Goal: Transaction & Acquisition: Purchase product/service

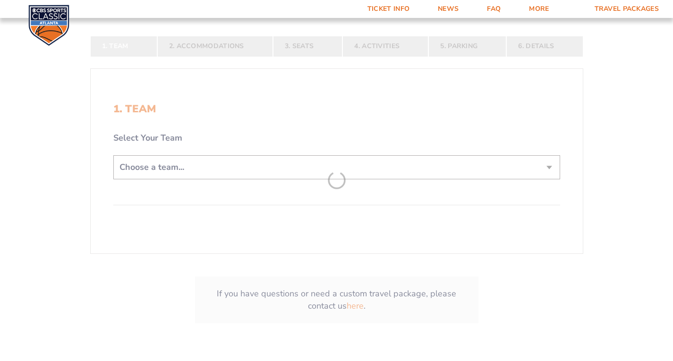
scroll to position [189, 0]
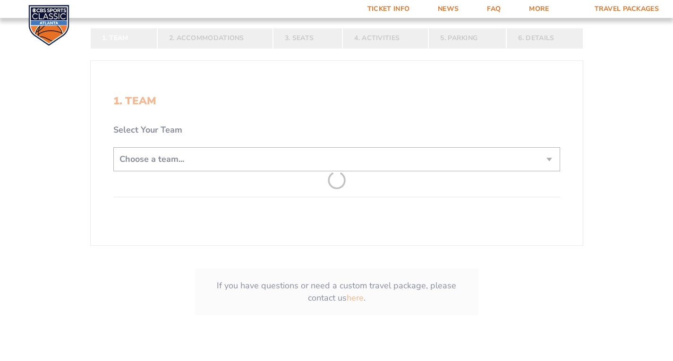
click at [274, 157] on form "Kentucky Kentucky Travel Package Ohio State Ohio State Travel Package North Car…" at bounding box center [336, 86] width 673 height 550
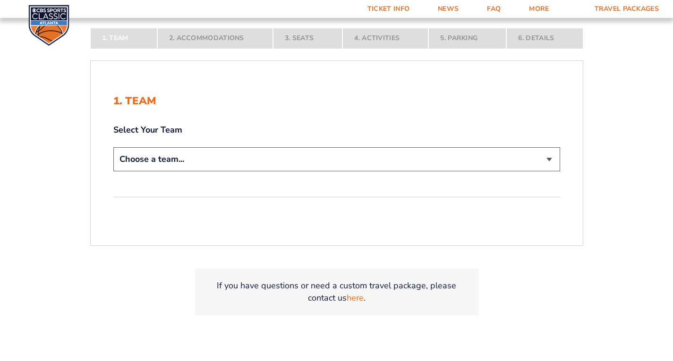
click at [553, 160] on select "Choose a team... Kentucky Wildcats Ohio State Buckeyes North Carolina Tar Heels…" at bounding box center [336, 159] width 447 height 24
select select "12956"
click at [113, 171] on select "Choose a team... Kentucky Wildcats Ohio State Buckeyes North Carolina Tar Heels…" at bounding box center [336, 159] width 447 height 24
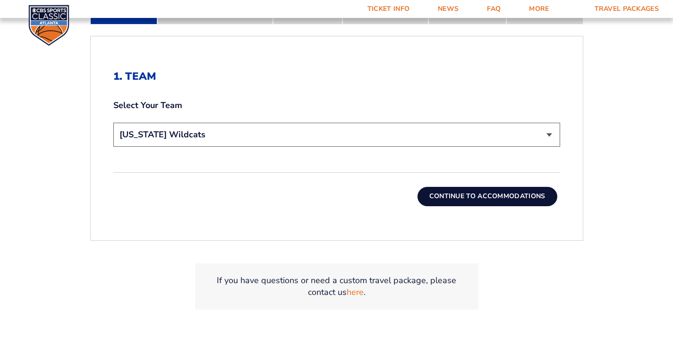
scroll to position [283, 0]
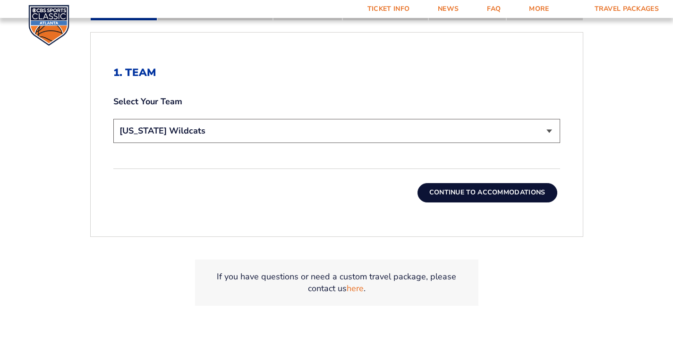
click at [504, 191] on button "Continue To Accommodations" at bounding box center [487, 192] width 140 height 19
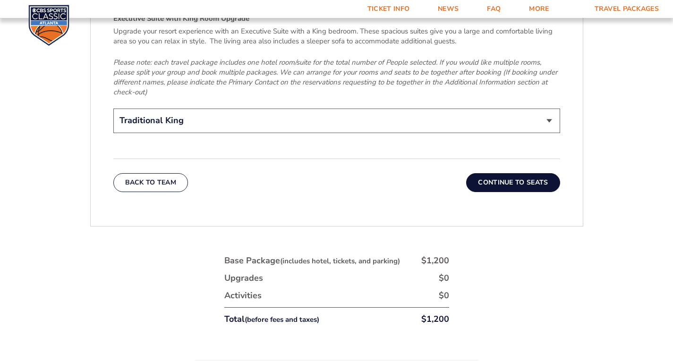
scroll to position [1540, 0]
click at [508, 173] on button "Continue To Seats" at bounding box center [512, 182] width 93 height 19
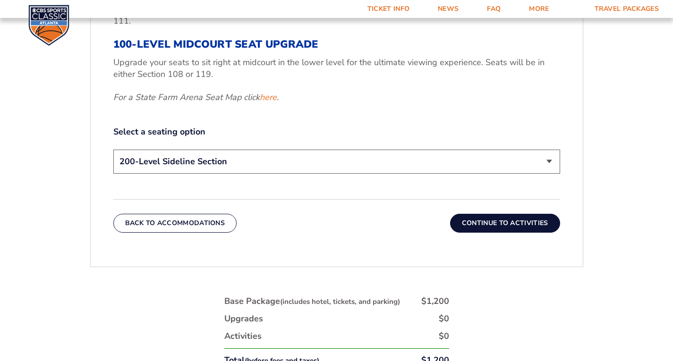
scroll to position [501, 0]
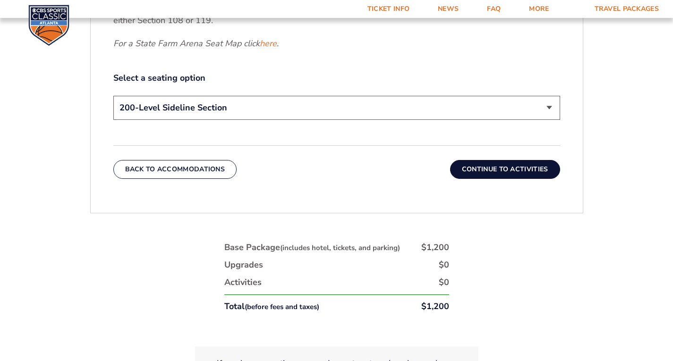
click at [486, 165] on button "Continue To Activities" at bounding box center [505, 169] width 110 height 19
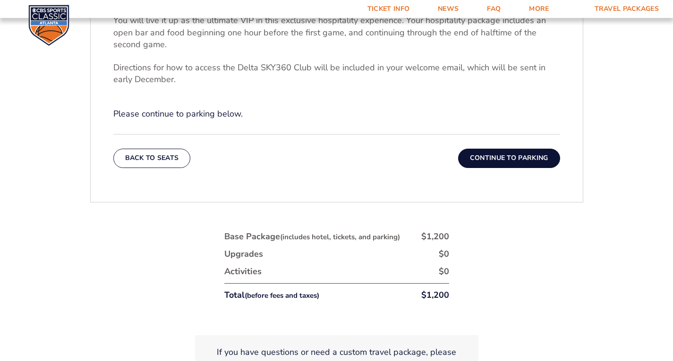
scroll to position [406, 0]
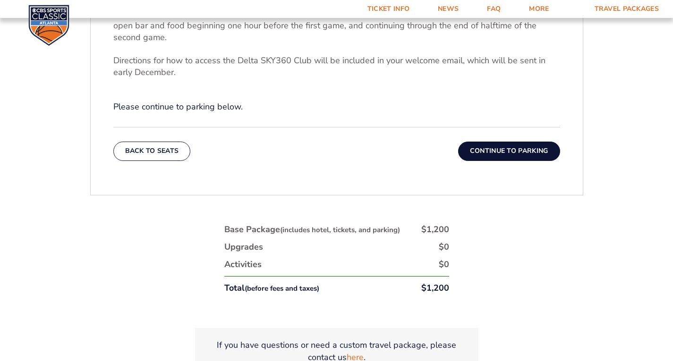
click at [510, 150] on button "Continue To Parking" at bounding box center [509, 151] width 102 height 19
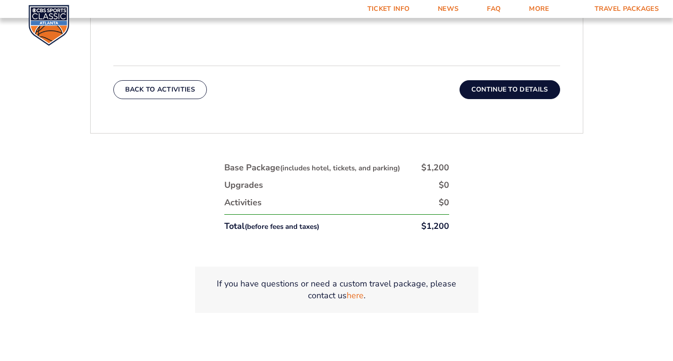
click at [516, 88] on button "Continue To Details" at bounding box center [509, 89] width 101 height 19
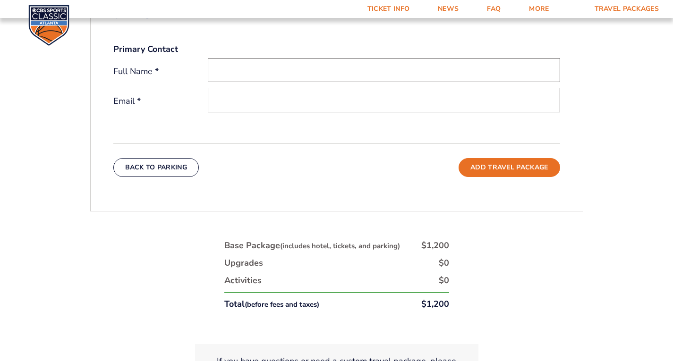
scroll to position [312, 0]
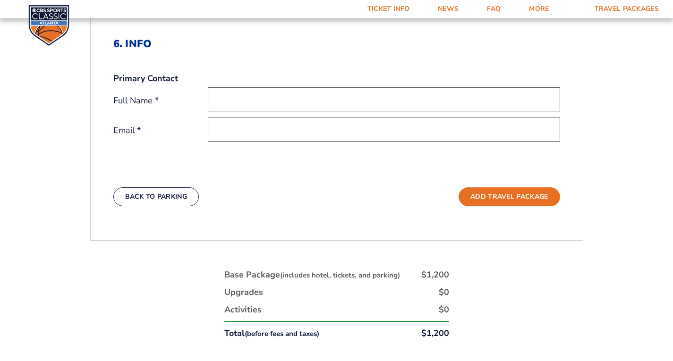
click at [271, 103] on input "text" at bounding box center [384, 99] width 352 height 24
type input "r"
click at [246, 135] on input "email" at bounding box center [384, 129] width 352 height 24
type input "ranger42167@gmail.com"
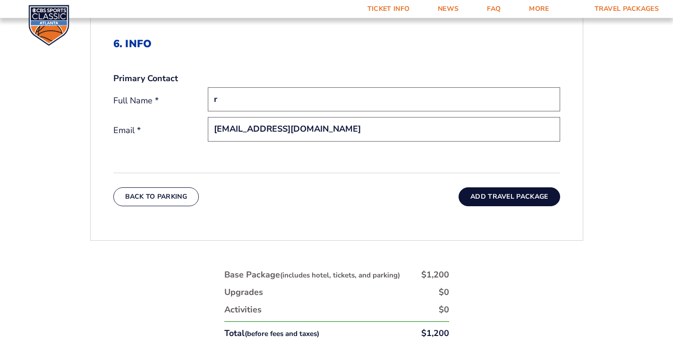
click at [496, 195] on button "Add Travel Package" at bounding box center [508, 196] width 101 height 19
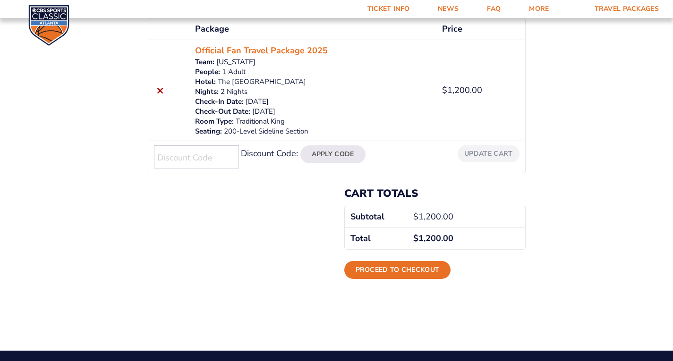
scroll to position [189, 0]
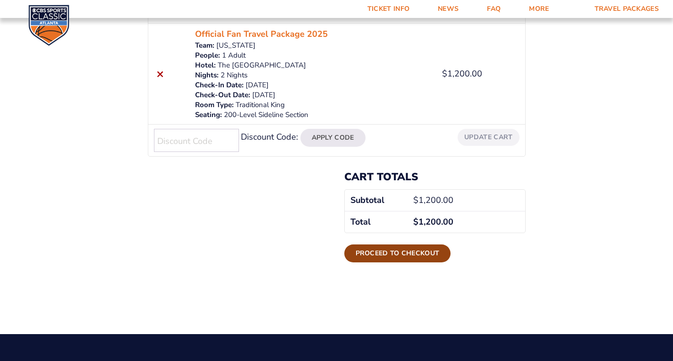
click at [399, 249] on link "Proceed to checkout" at bounding box center [397, 254] width 107 height 18
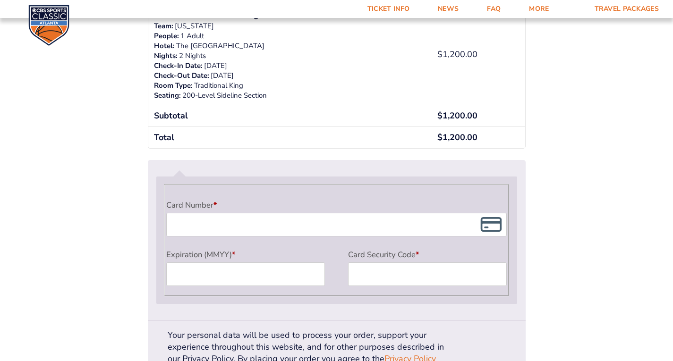
scroll to position [708, 0]
